Goal: Task Accomplishment & Management: Use online tool/utility

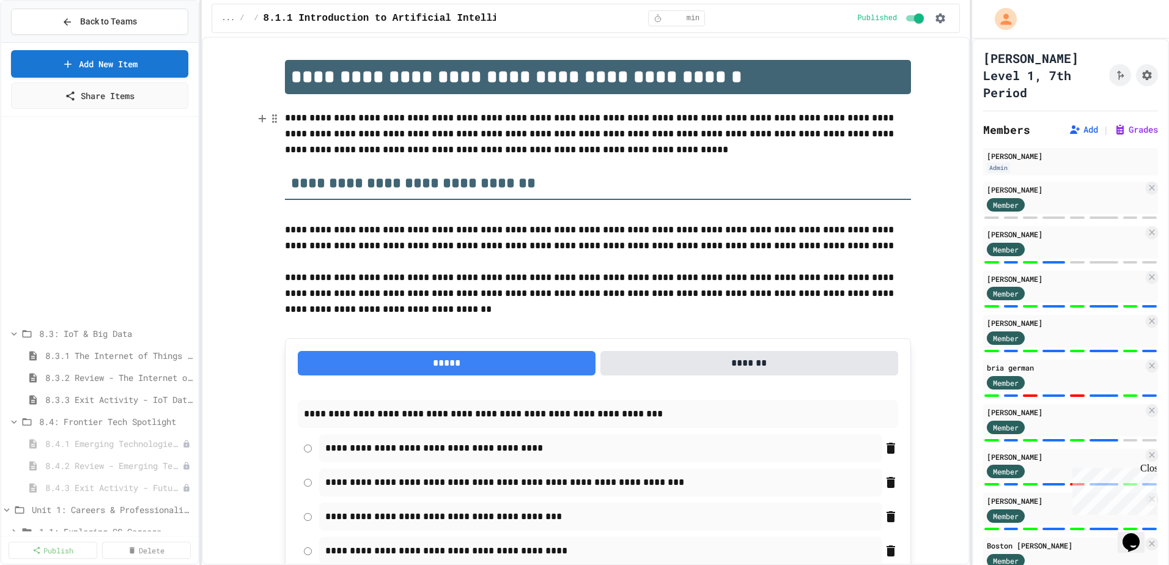
scroll to position [238, 0]
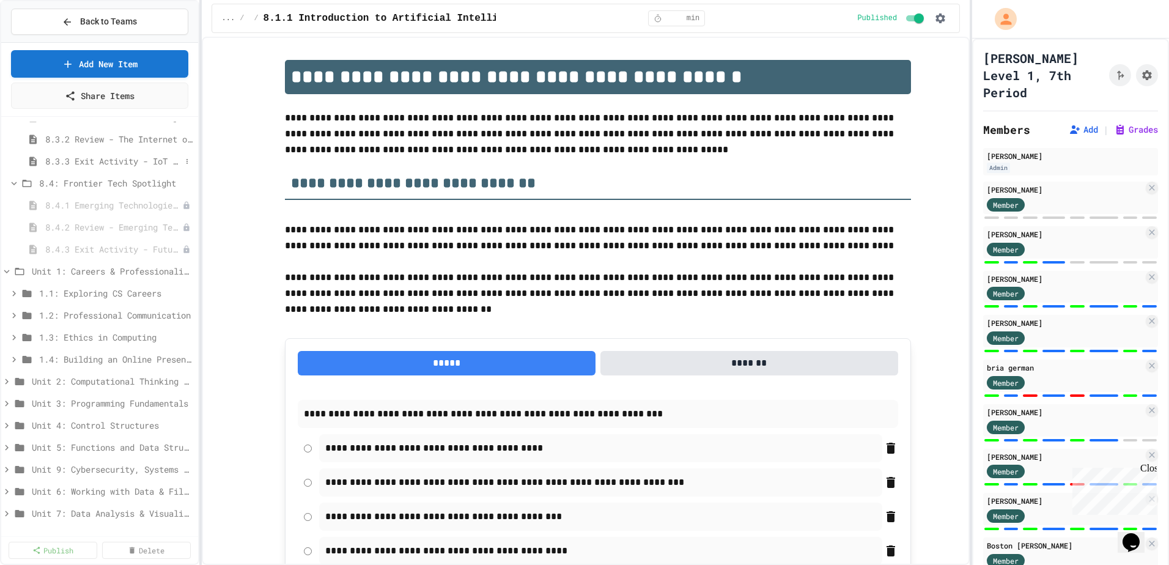
click at [120, 164] on span "8.3.3 Exit Activity - IoT Data Detective Challenge" at bounding box center [113, 161] width 136 height 13
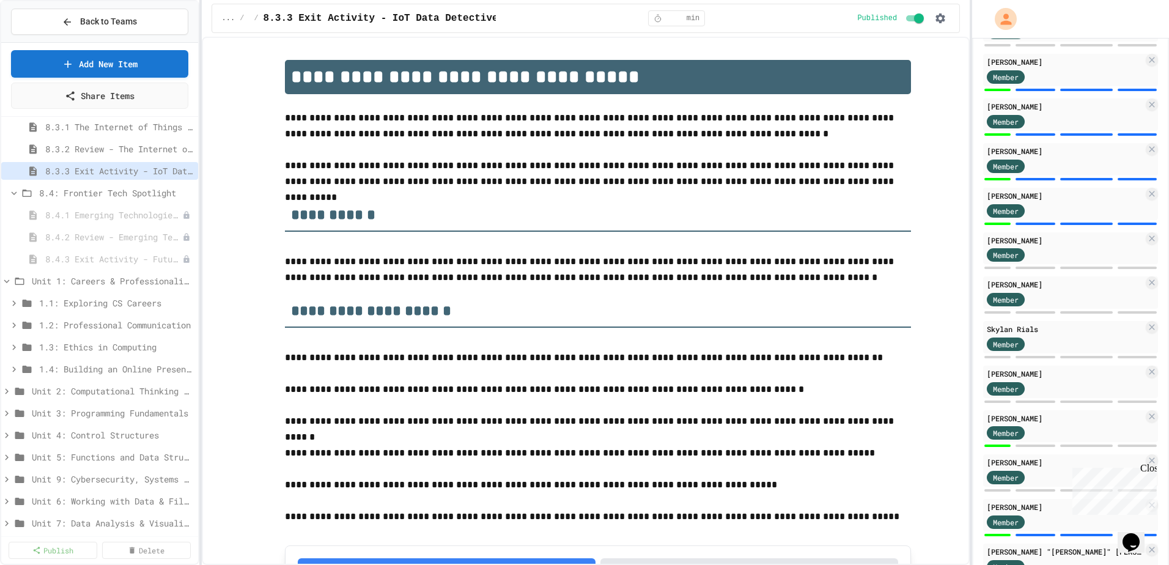
scroll to position [882, 0]
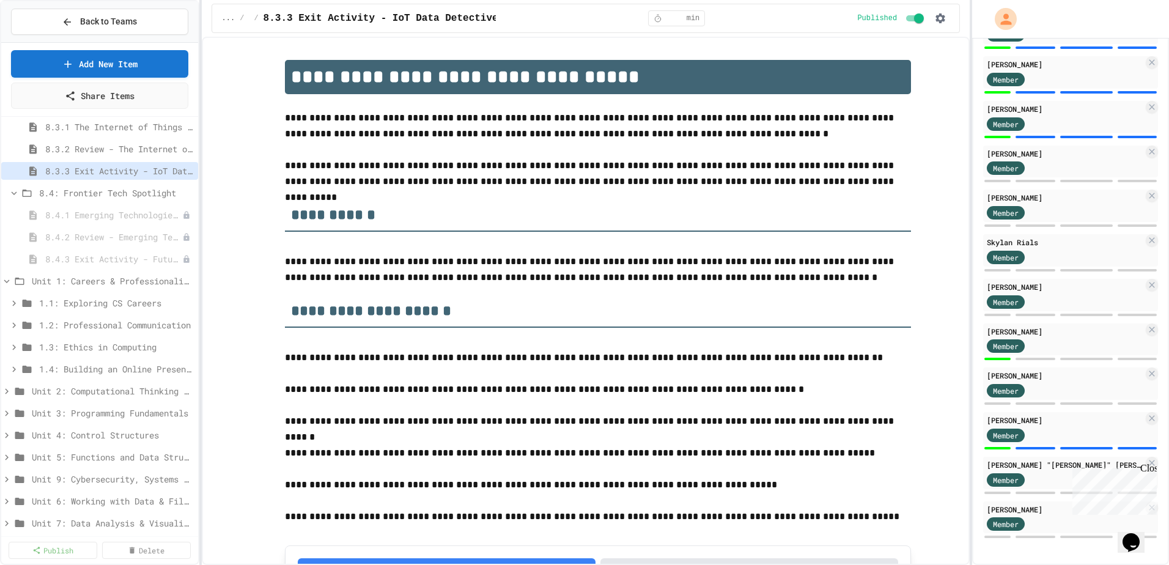
click at [1149, 467] on div "Close" at bounding box center [1147, 470] width 15 height 15
click at [1147, 464] on icon at bounding box center [1152, 463] width 10 height 10
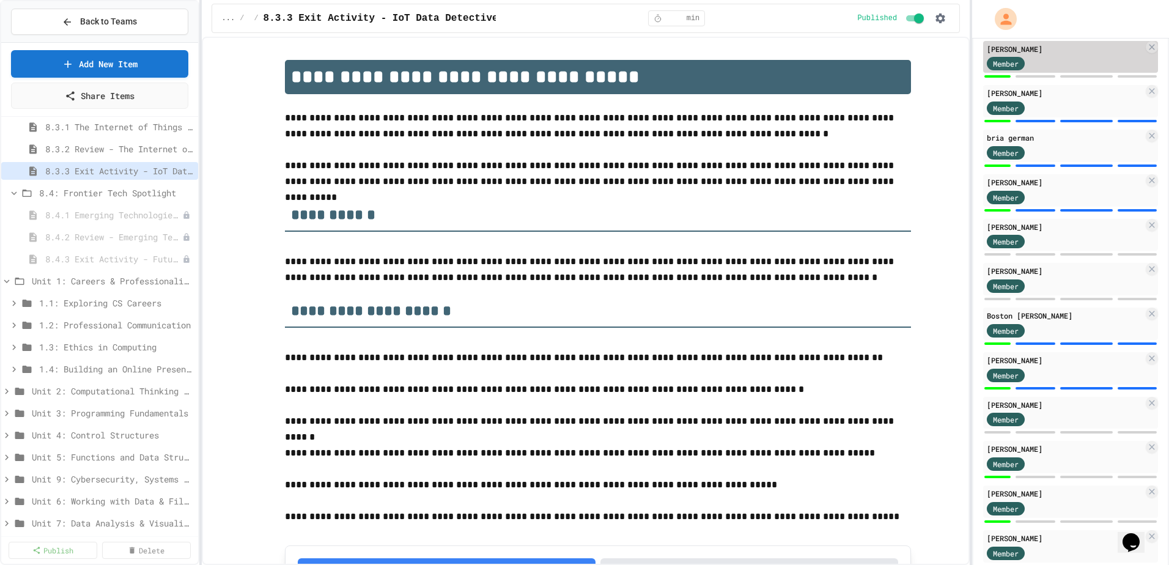
scroll to position [245, 0]
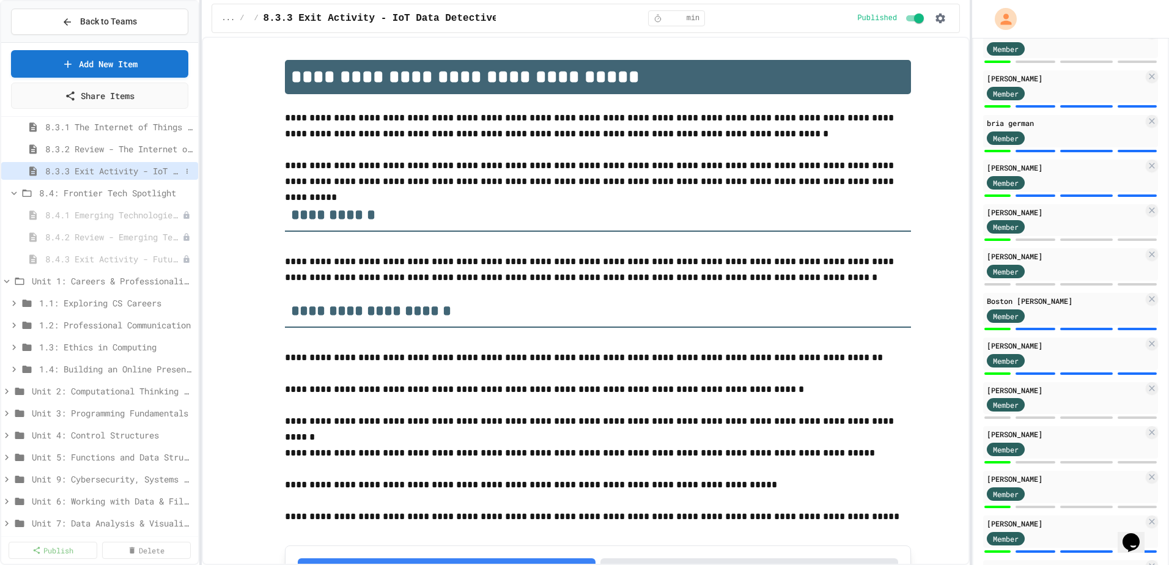
click at [111, 174] on span "8.3.3 Exit Activity - IoT Data Detective Challenge" at bounding box center [113, 170] width 136 height 13
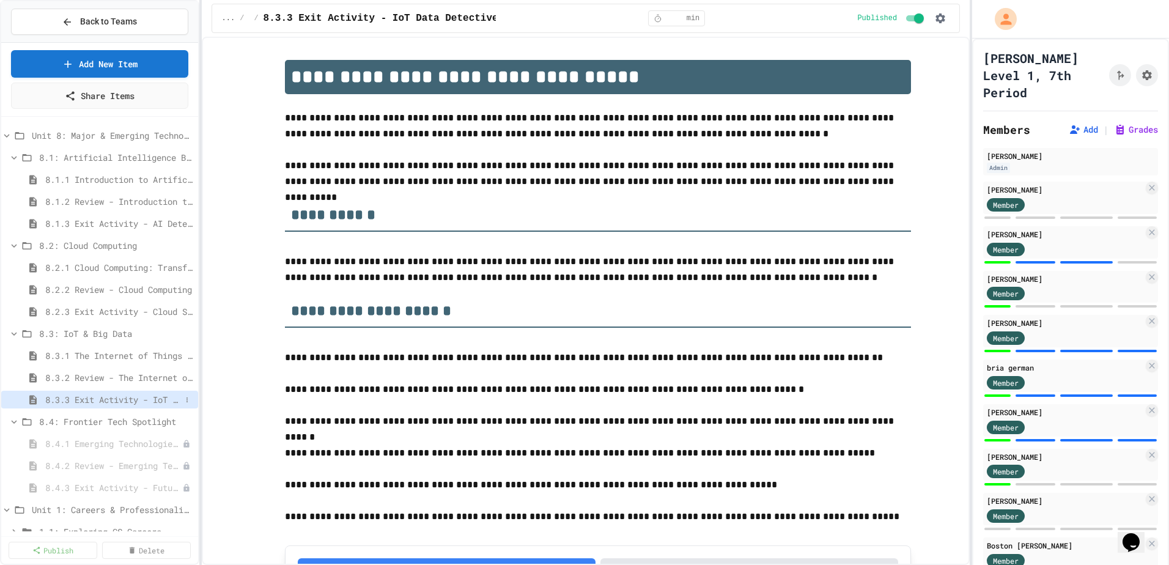
click at [118, 400] on span "8.3.3 Exit Activity - IoT Data Detective Challenge" at bounding box center [113, 399] width 136 height 13
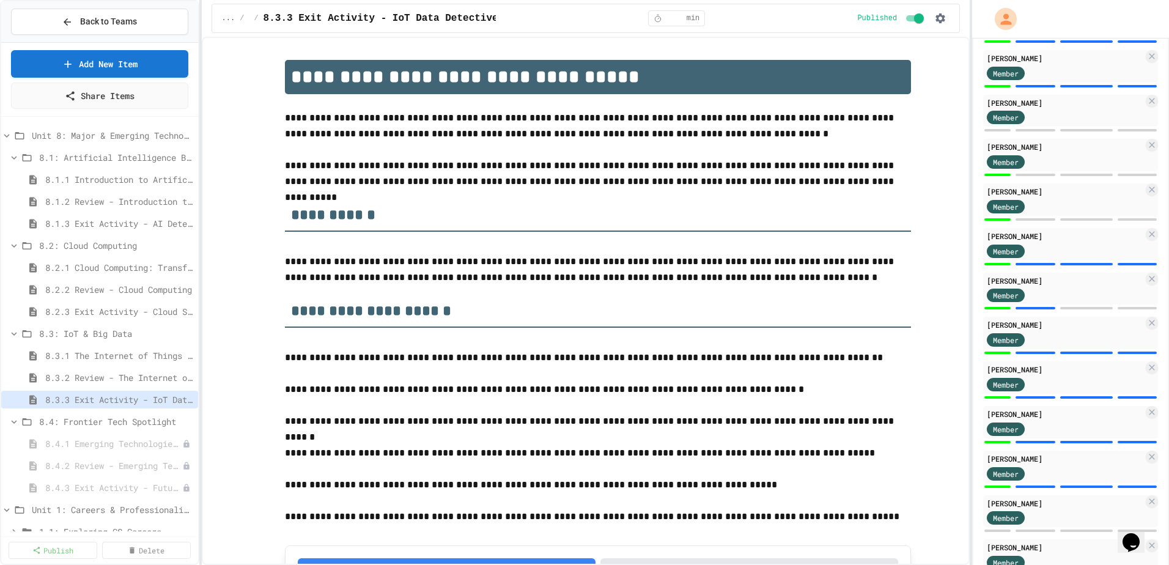
scroll to position [226, 0]
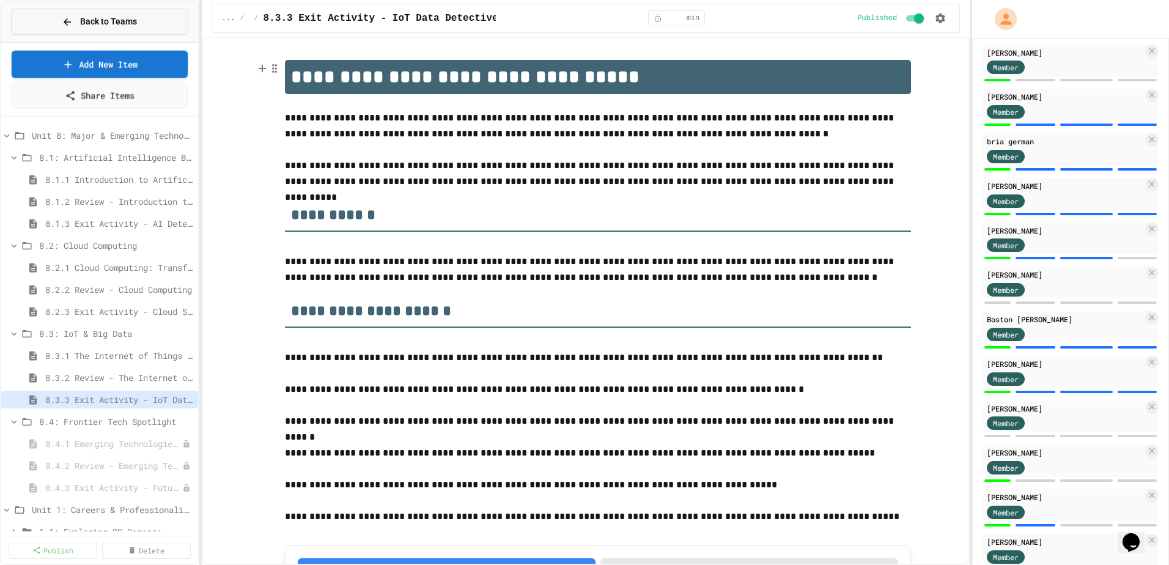
click at [128, 19] on span "Back to Teams" at bounding box center [108, 21] width 57 height 13
